Goal: Task Accomplishment & Management: Use online tool/utility

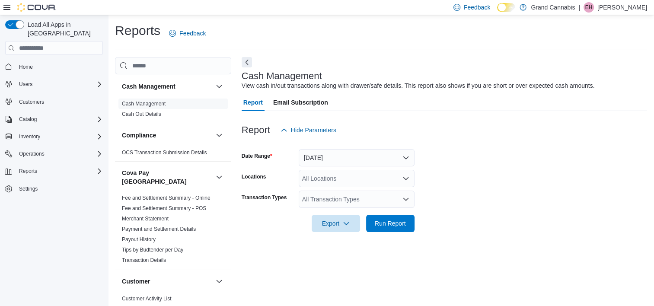
scroll to position [5, 0]
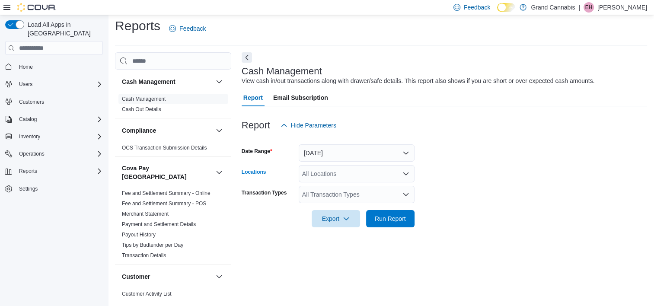
click at [326, 168] on div "All Locations" at bounding box center [357, 173] width 116 height 17
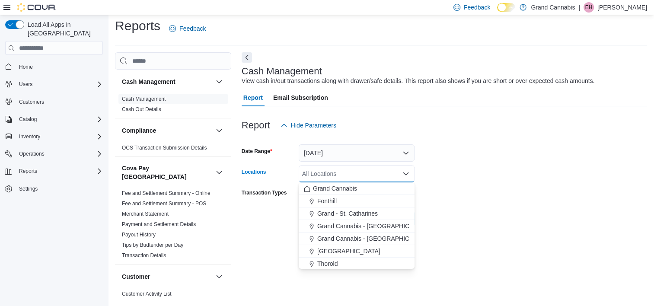
click at [327, 171] on div "All Locations" at bounding box center [357, 173] width 116 height 17
click at [365, 238] on span "Grand Cannabis - Georgetown" at bounding box center [373, 238] width 112 height 9
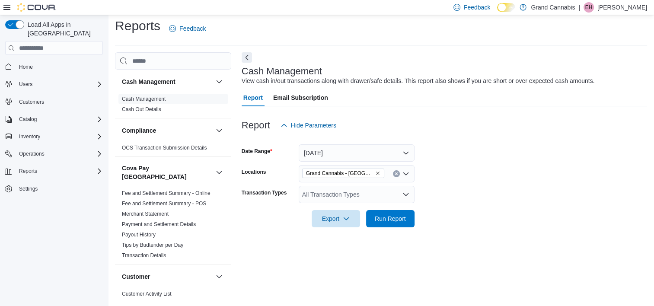
click at [487, 210] on form "Date Range Today Locations Grand Cannabis - Georgetown Transaction Types All Tr…" at bounding box center [444, 180] width 405 height 93
click at [386, 220] on span "Run Report" at bounding box center [390, 218] width 31 height 9
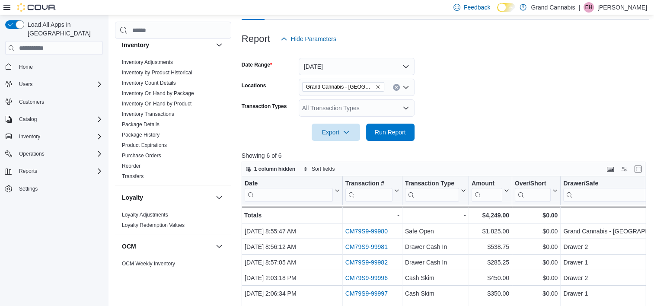
scroll to position [562, 0]
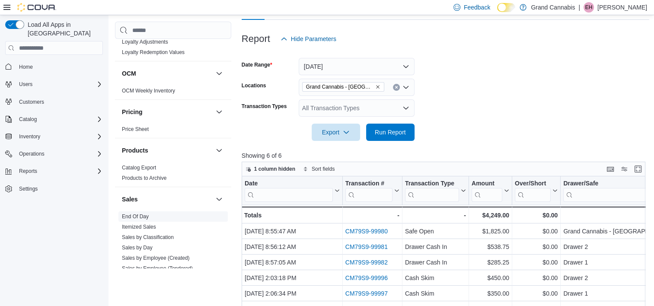
click at [134, 214] on link "End Of Day" at bounding box center [135, 217] width 27 height 6
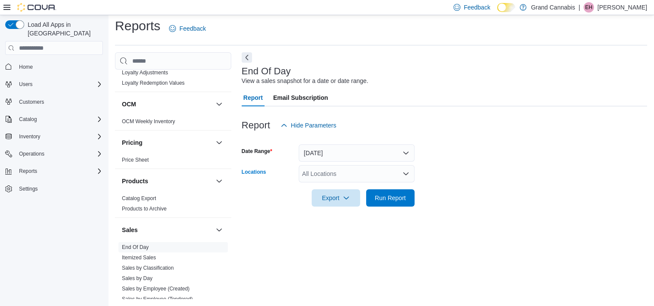
click at [341, 174] on div "All Locations" at bounding box center [357, 173] width 116 height 17
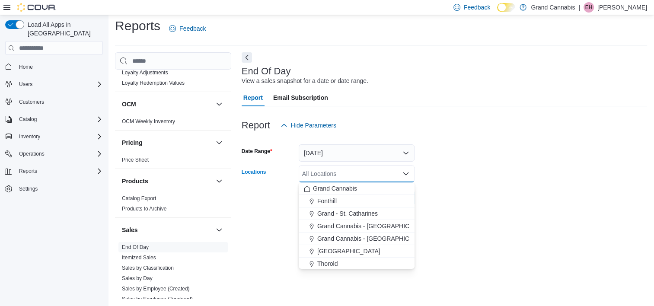
drag, startPoint x: 370, startPoint y: 235, endPoint x: 411, endPoint y: 230, distance: 41.8
click at [370, 234] on span "Grand Cannabis - Georgetown" at bounding box center [373, 238] width 112 height 9
drag, startPoint x: 458, startPoint y: 228, endPoint x: 453, endPoint y: 224, distance: 6.4
click at [455, 226] on div "End Of Day View a sales snapshot for a date or date range. Report Email Subscri…" at bounding box center [444, 175] width 405 height 247
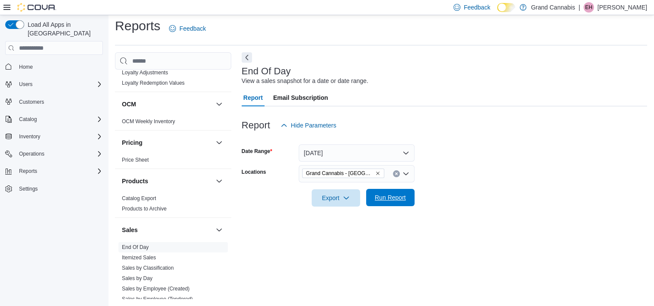
click at [376, 205] on span "Run Report" at bounding box center [390, 197] width 38 height 17
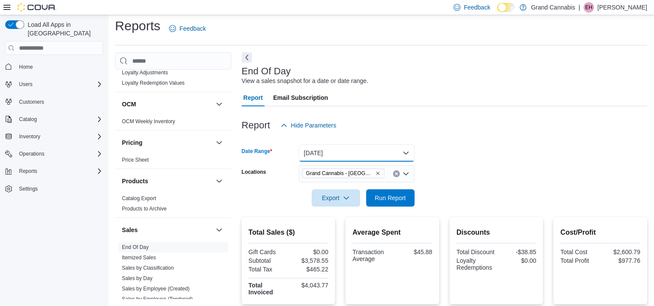
click at [379, 150] on button "Today" at bounding box center [357, 152] width 116 height 17
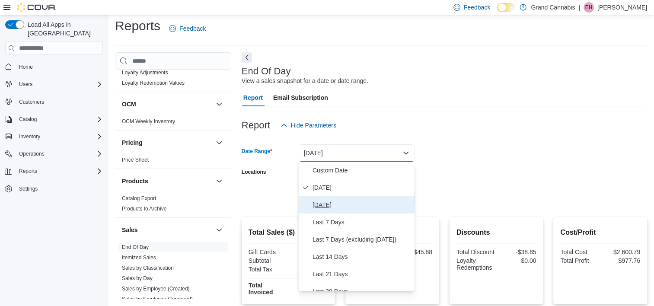
click at [355, 204] on span "Yesterday" at bounding box center [361, 205] width 99 height 10
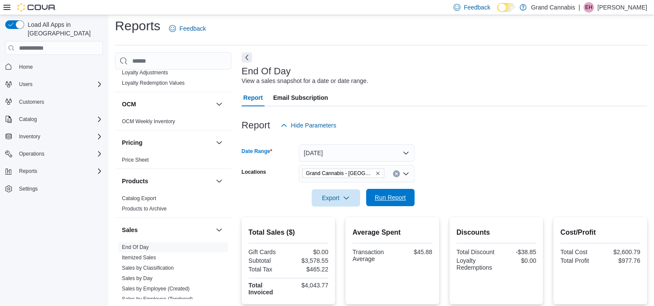
click at [401, 192] on span "Run Report" at bounding box center [390, 197] width 38 height 17
click at [375, 161] on button "Yesterday" at bounding box center [357, 152] width 116 height 17
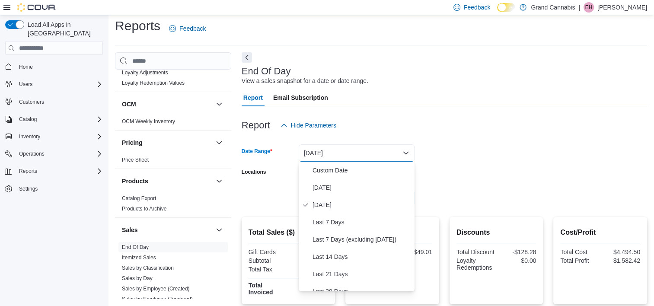
drag, startPoint x: 512, startPoint y: 150, endPoint x: 443, endPoint y: 150, distance: 68.7
click at [497, 148] on form "Date Range Yesterday Locations Grand Cannabis - Georgetown Export Run Report" at bounding box center [444, 170] width 405 height 73
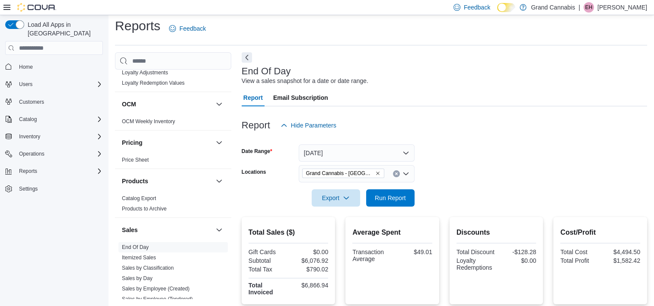
click at [378, 172] on icon "Remove Grand Cannabis - Georgetown from selection in this group" at bounding box center [377, 173] width 5 height 5
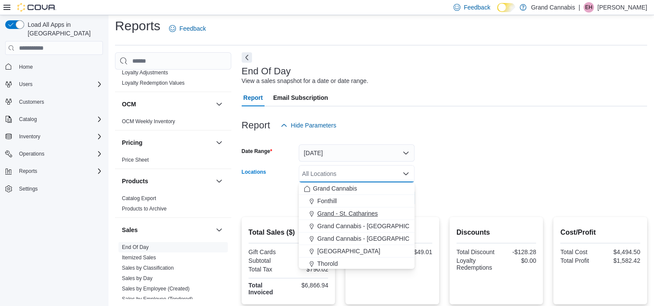
click at [377, 219] on button "Grand - St. Catharines" at bounding box center [357, 213] width 116 height 13
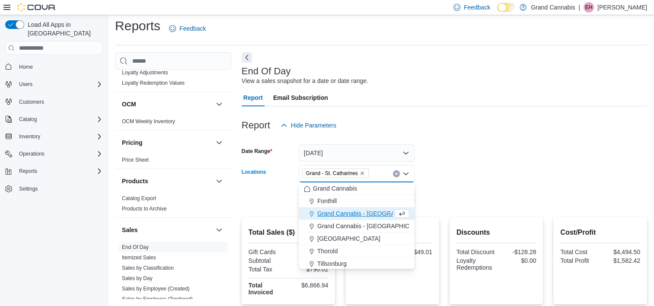
click at [467, 197] on form "Date Range Yesterday Locations Grand - St. Catharines Combo box. Selected. Gran…" at bounding box center [444, 170] width 405 height 73
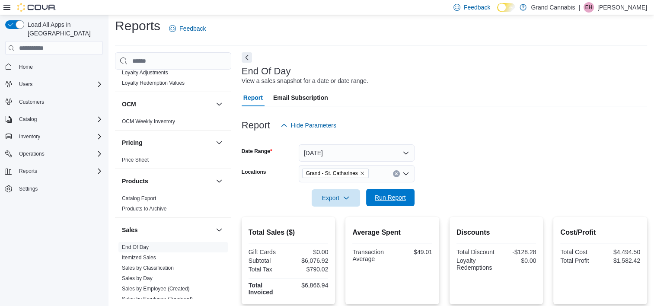
click at [402, 192] on span "Run Report" at bounding box center [390, 197] width 38 height 17
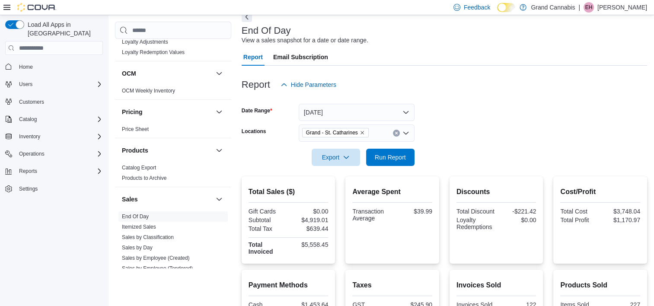
scroll to position [5, 0]
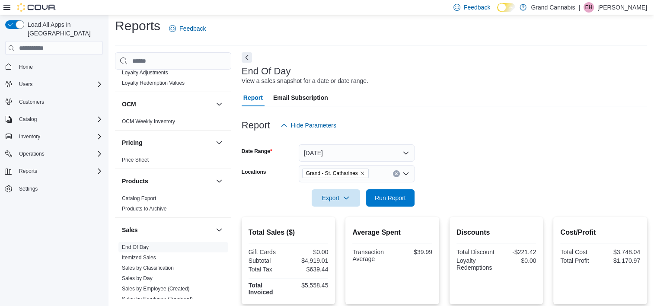
click at [361, 171] on icon "Remove Grand - St. Catharines from selection in this group" at bounding box center [362, 173] width 5 height 5
click at [471, 180] on form "Date Range Yesterday Locations All Locations Export Run Report" at bounding box center [444, 170] width 405 height 73
click at [392, 175] on div "All Locations" at bounding box center [357, 173] width 116 height 17
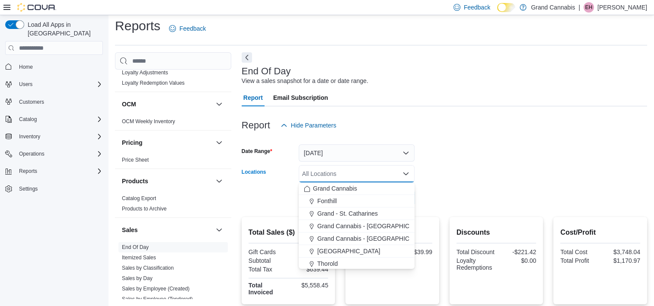
click at [475, 191] on form "Date Range Yesterday Locations All Locations Combo box. Selected. Combo box inp…" at bounding box center [444, 170] width 405 height 73
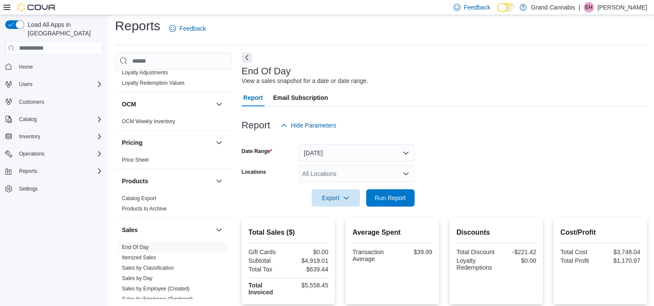
click at [409, 162] on form "Date Range Yesterday Locations All Locations Export Run Report" at bounding box center [444, 170] width 405 height 73
click at [402, 176] on div "All Locations" at bounding box center [357, 173] width 116 height 17
click at [446, 183] on div at bounding box center [444, 185] width 405 height 7
click at [444, 184] on div at bounding box center [444, 185] width 405 height 7
